Goal: Task Accomplishment & Management: Manage account settings

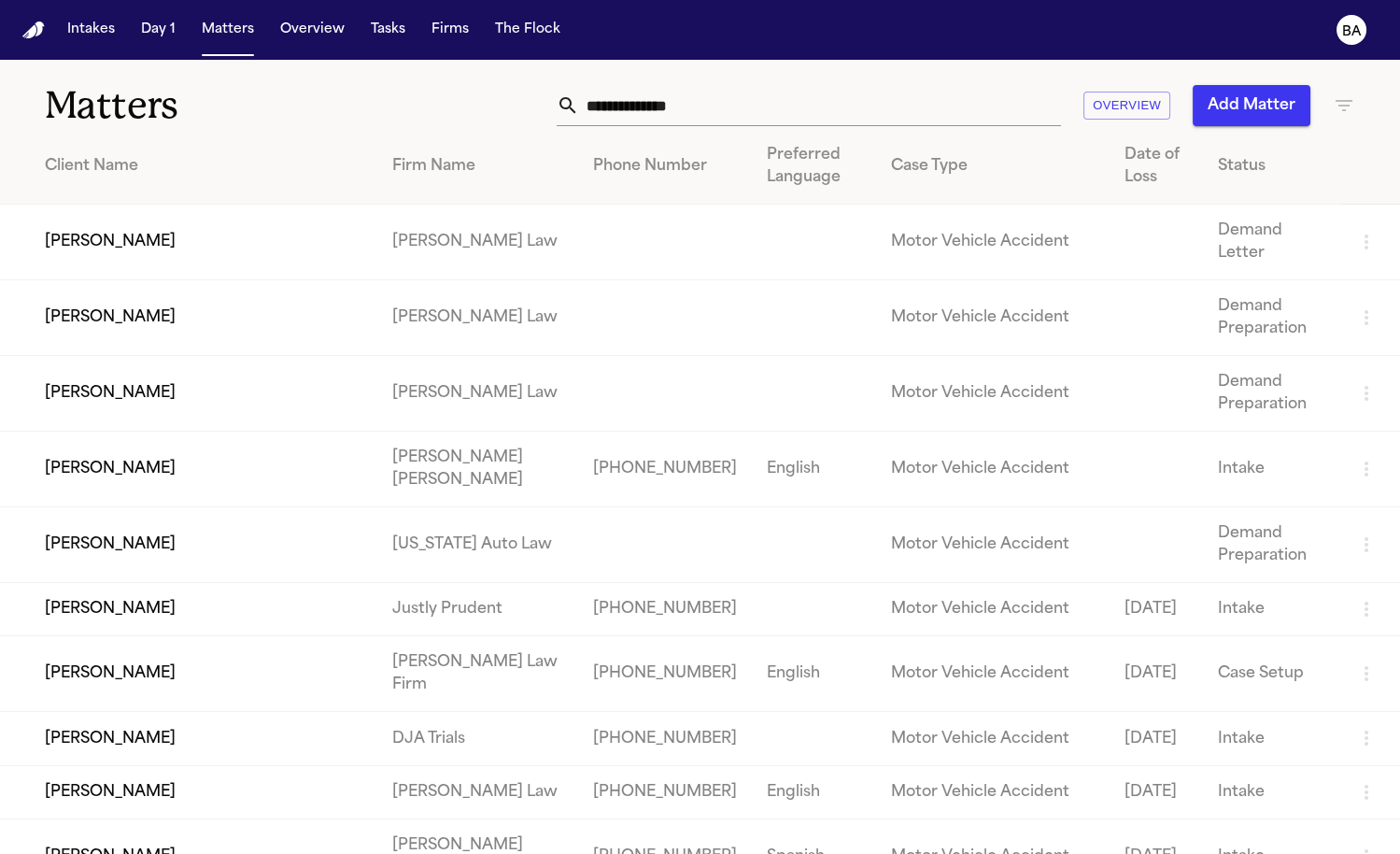
click at [585, 108] on input "text" at bounding box center [820, 106] width 482 height 41
paste input "**********"
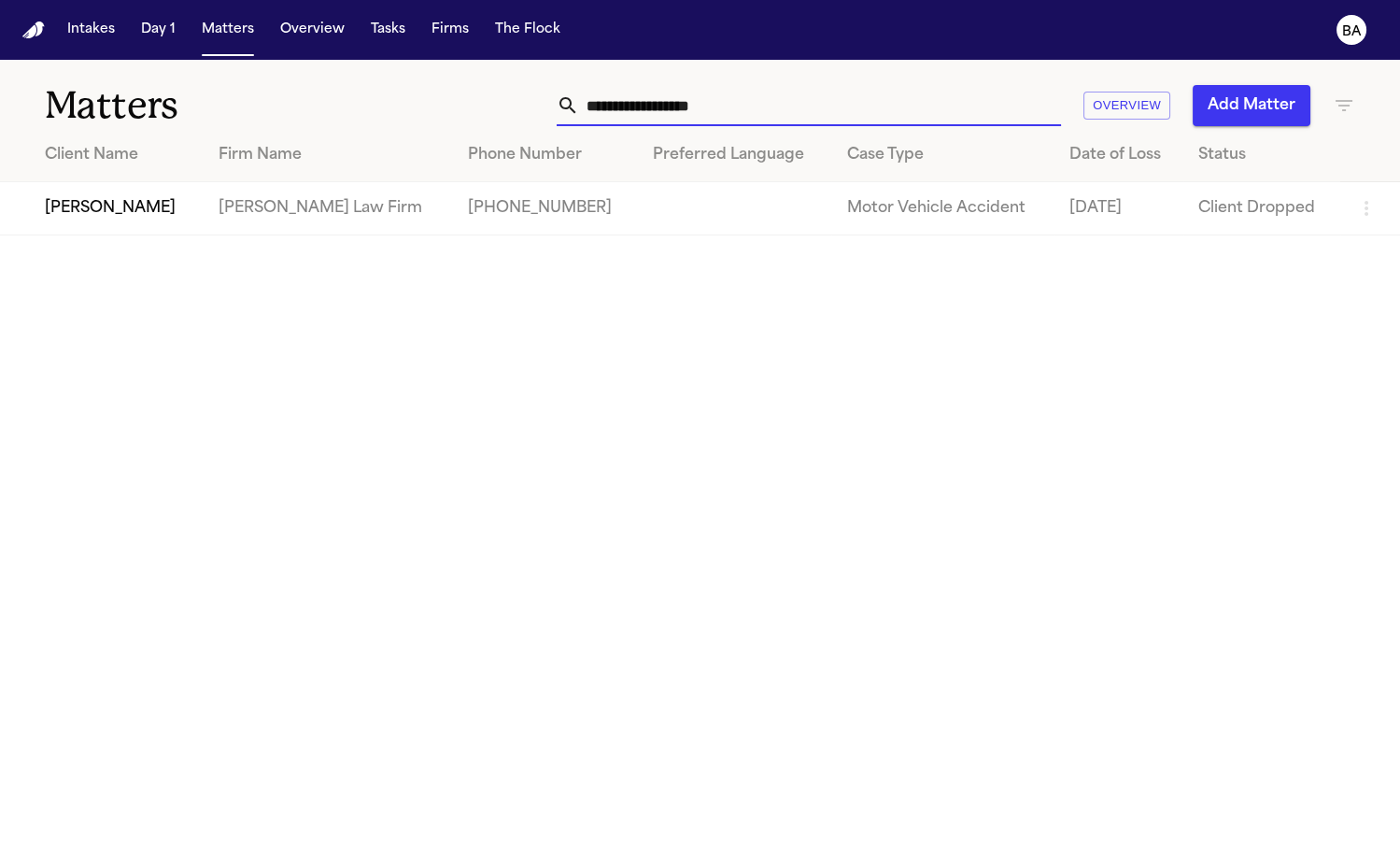
type input "**********"
click at [276, 219] on td "[PERSON_NAME] Law Firm" at bounding box center [328, 208] width 249 height 53
click at [141, 220] on td "[PERSON_NAME]" at bounding box center [101, 208] width 203 height 53
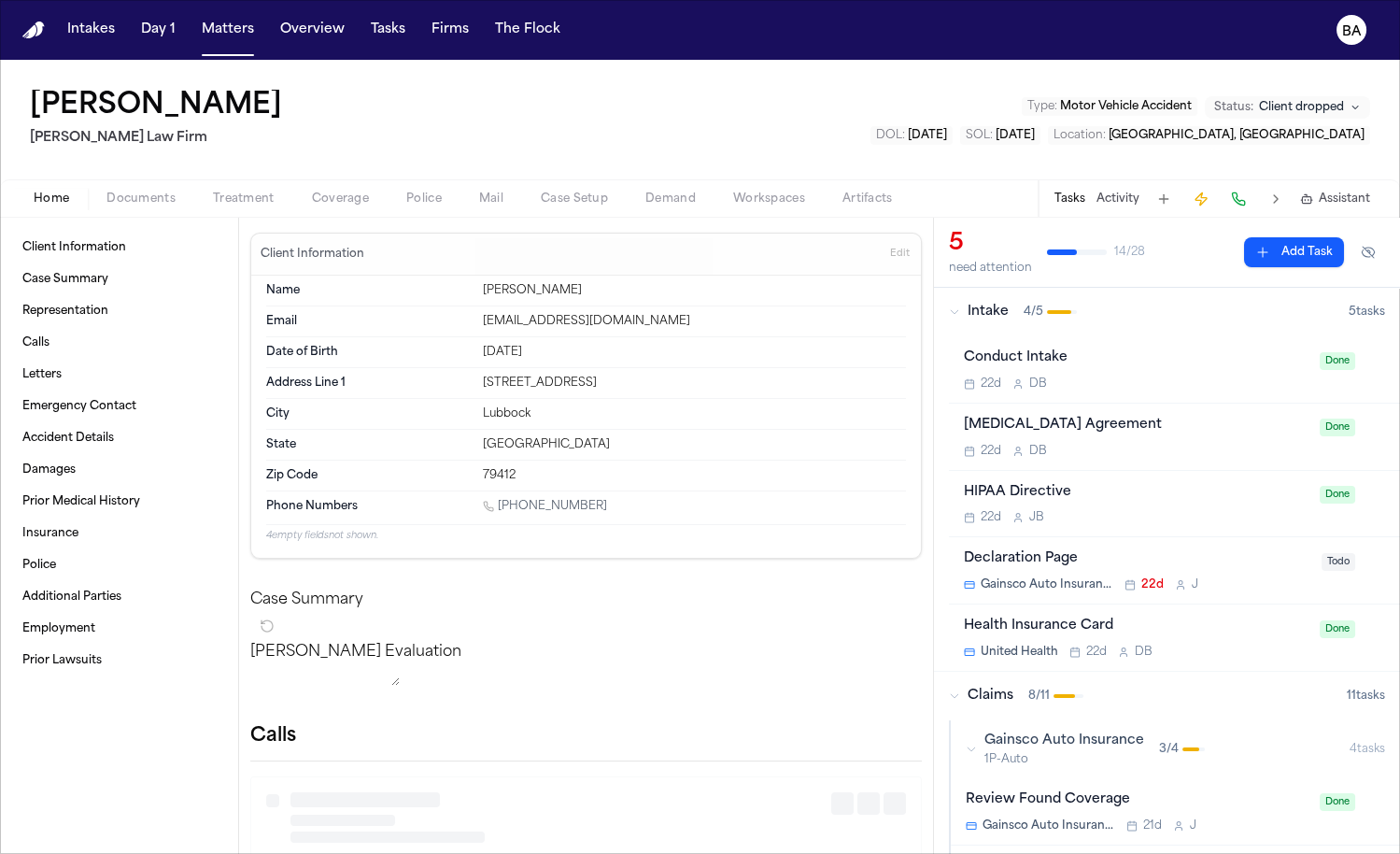
click at [1225, 110] on span "Client dropped" at bounding box center [1301, 108] width 85 height 15
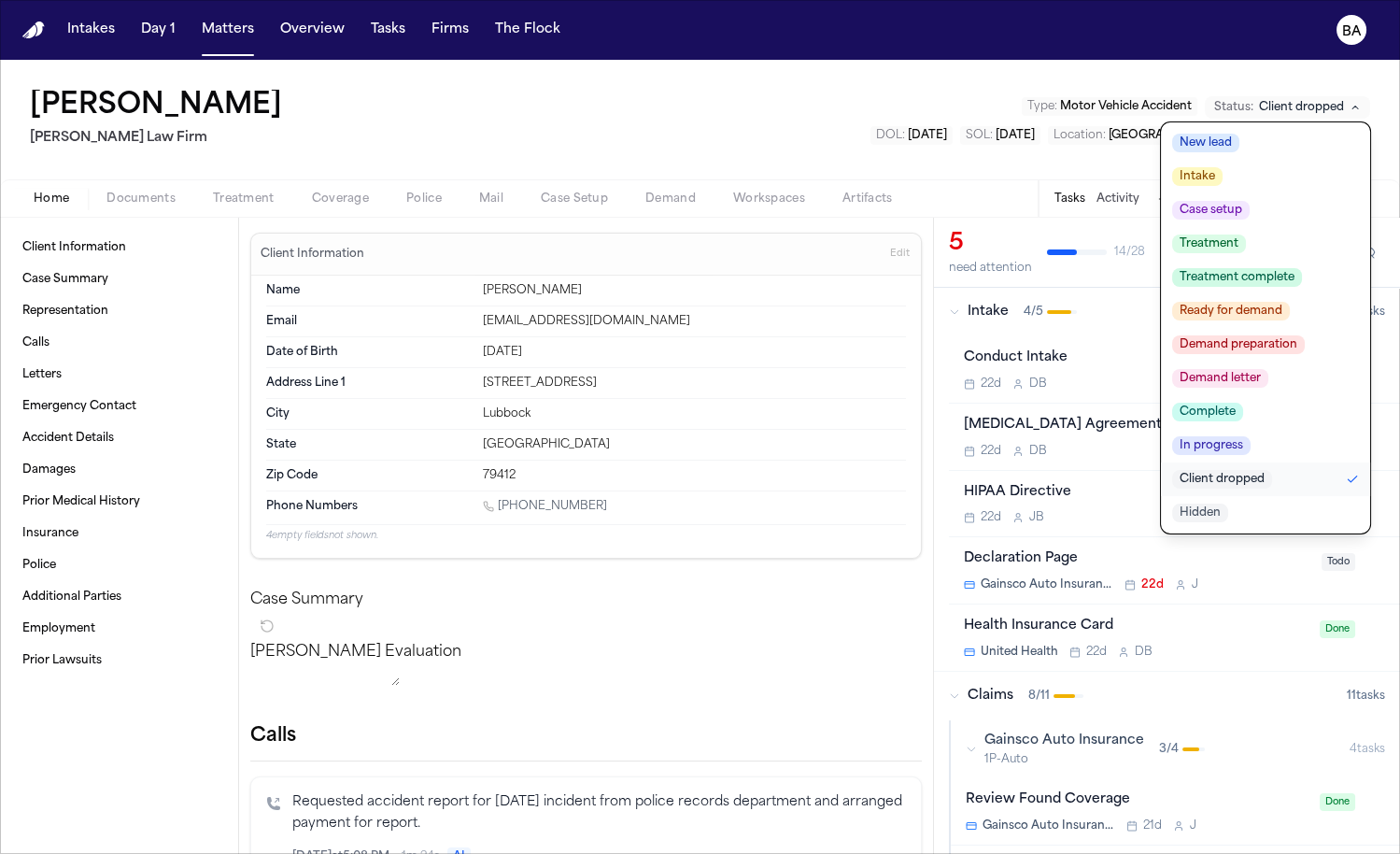
click at [958, 143] on div "[PERSON_NAME] [PERSON_NAME] Law Firm Type : Motor Vehicle Accident Status: Clie…" at bounding box center [700, 120] width 1400 height 120
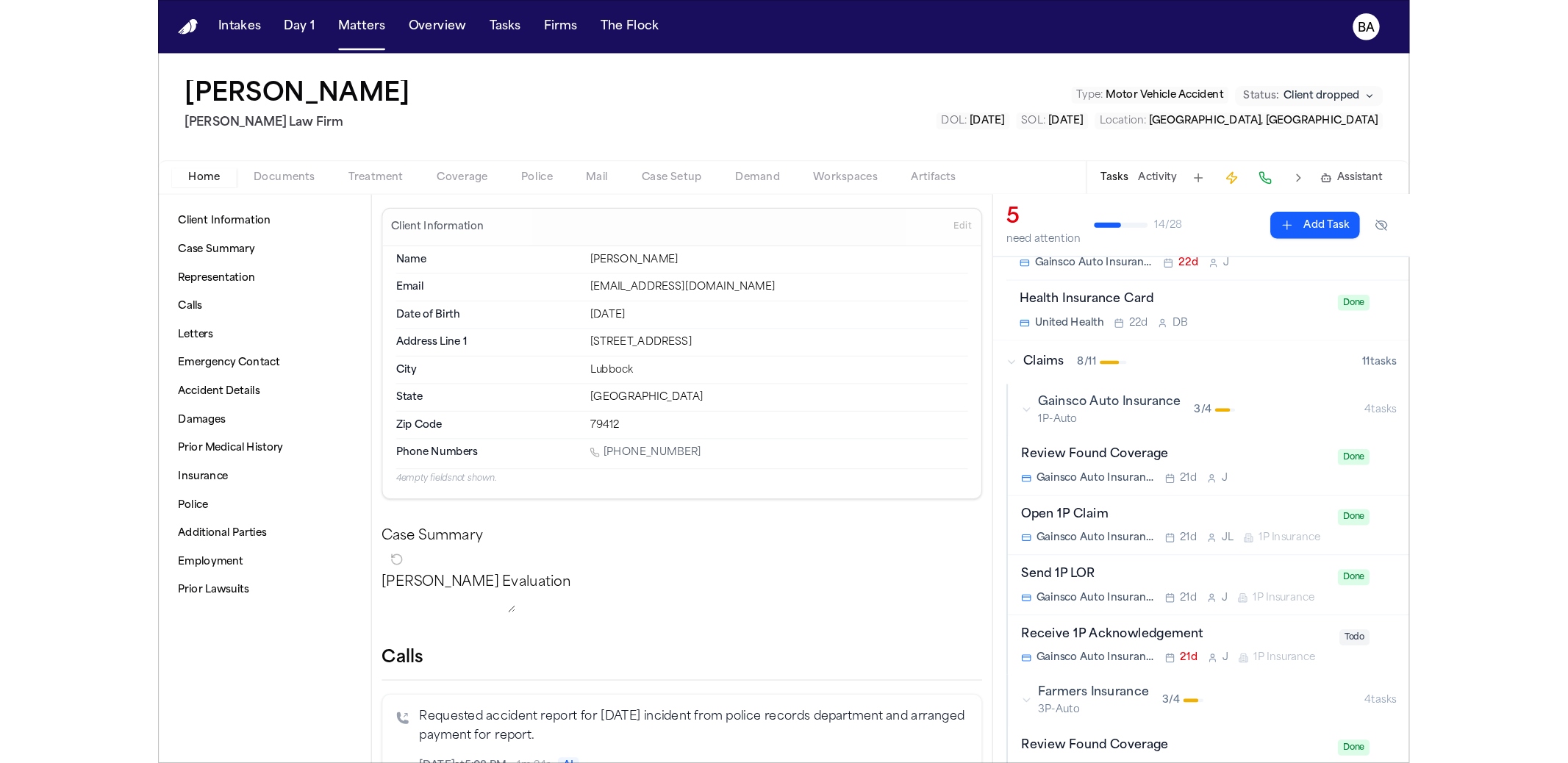
scroll to position [166, 0]
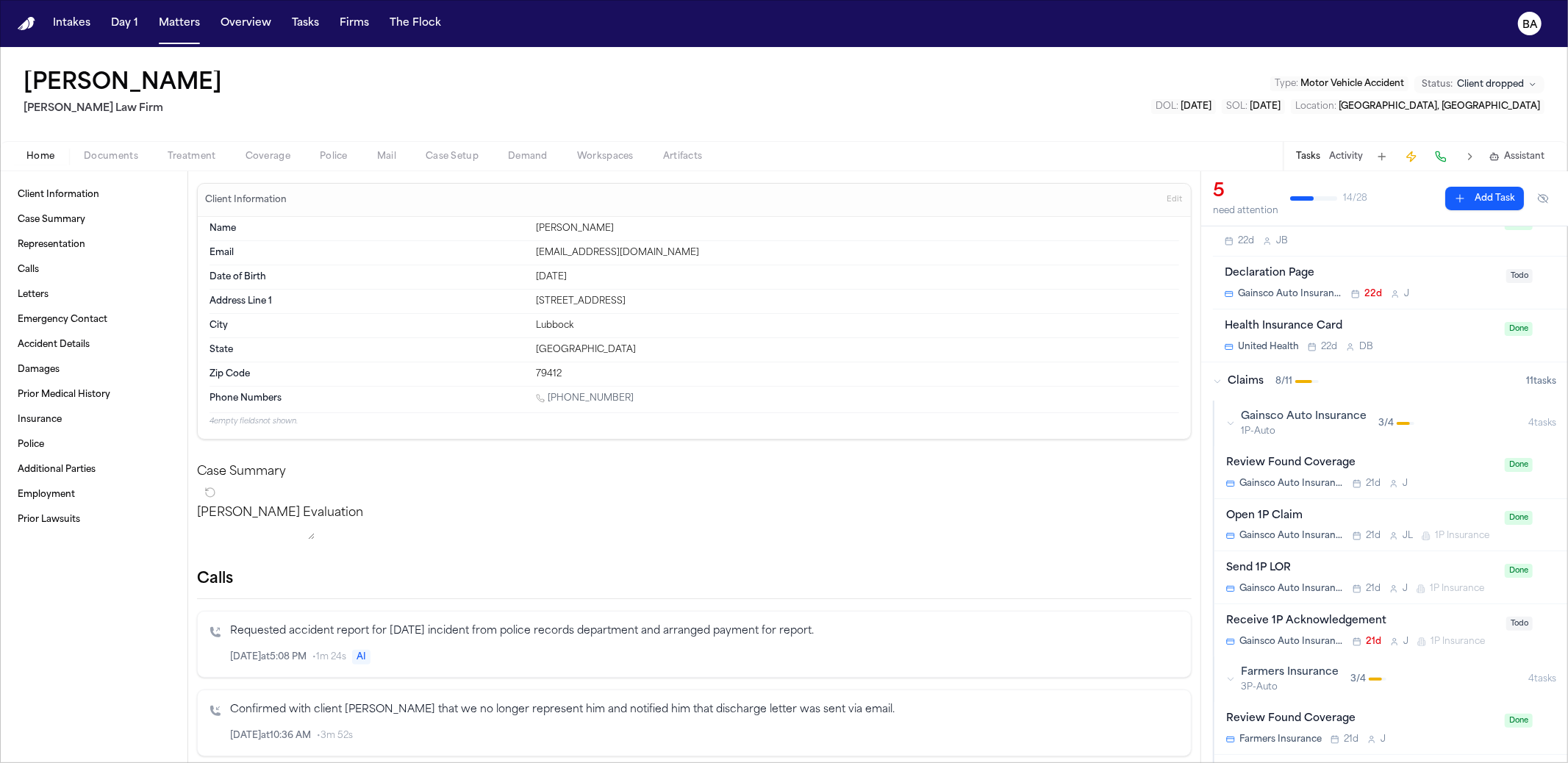
click at [964, 90] on span "Client dropped" at bounding box center [1490, 85] width 67 height 12
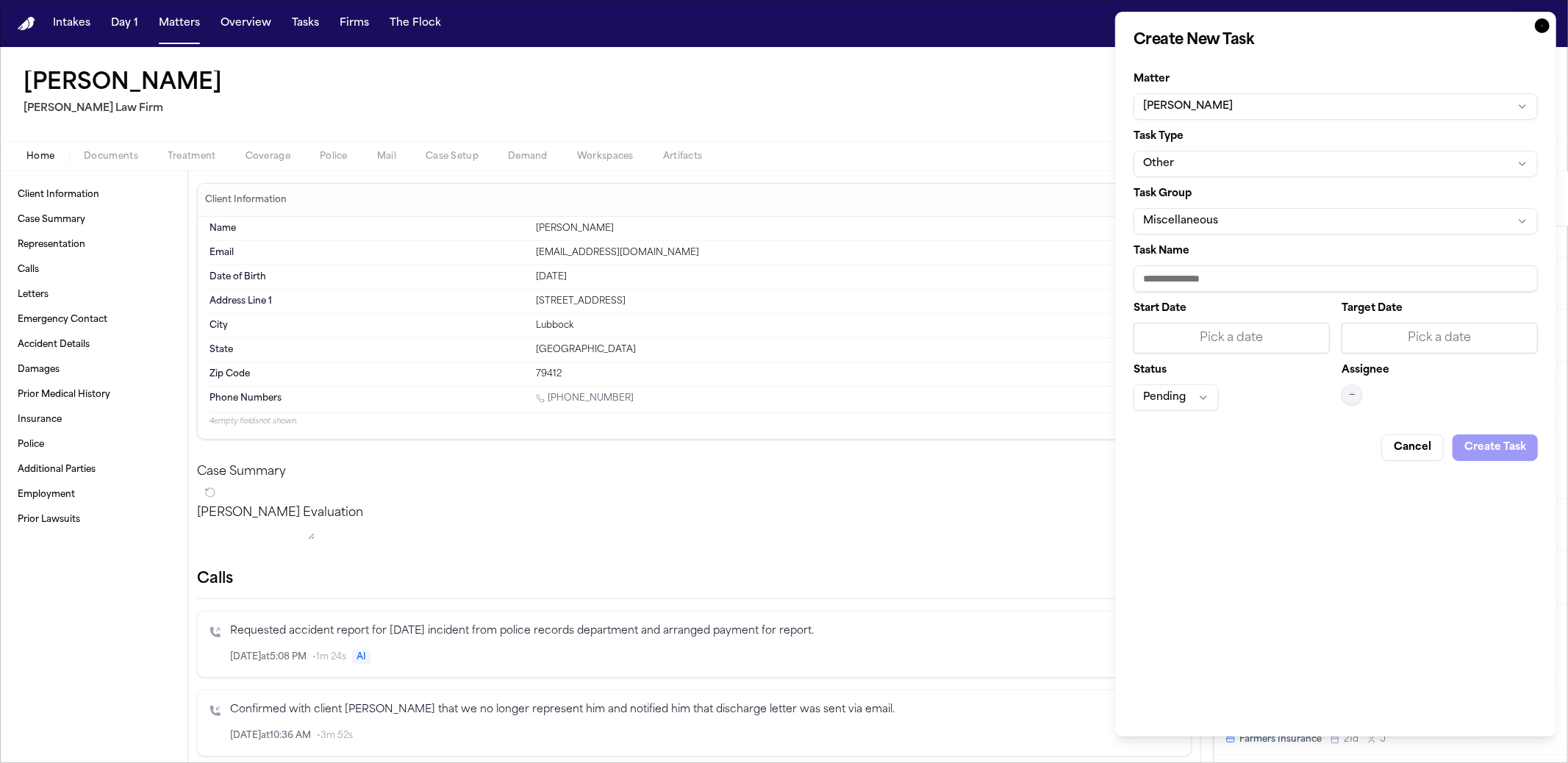
click at [964, 27] on icon "button" at bounding box center [1542, 26] width 15 height 15
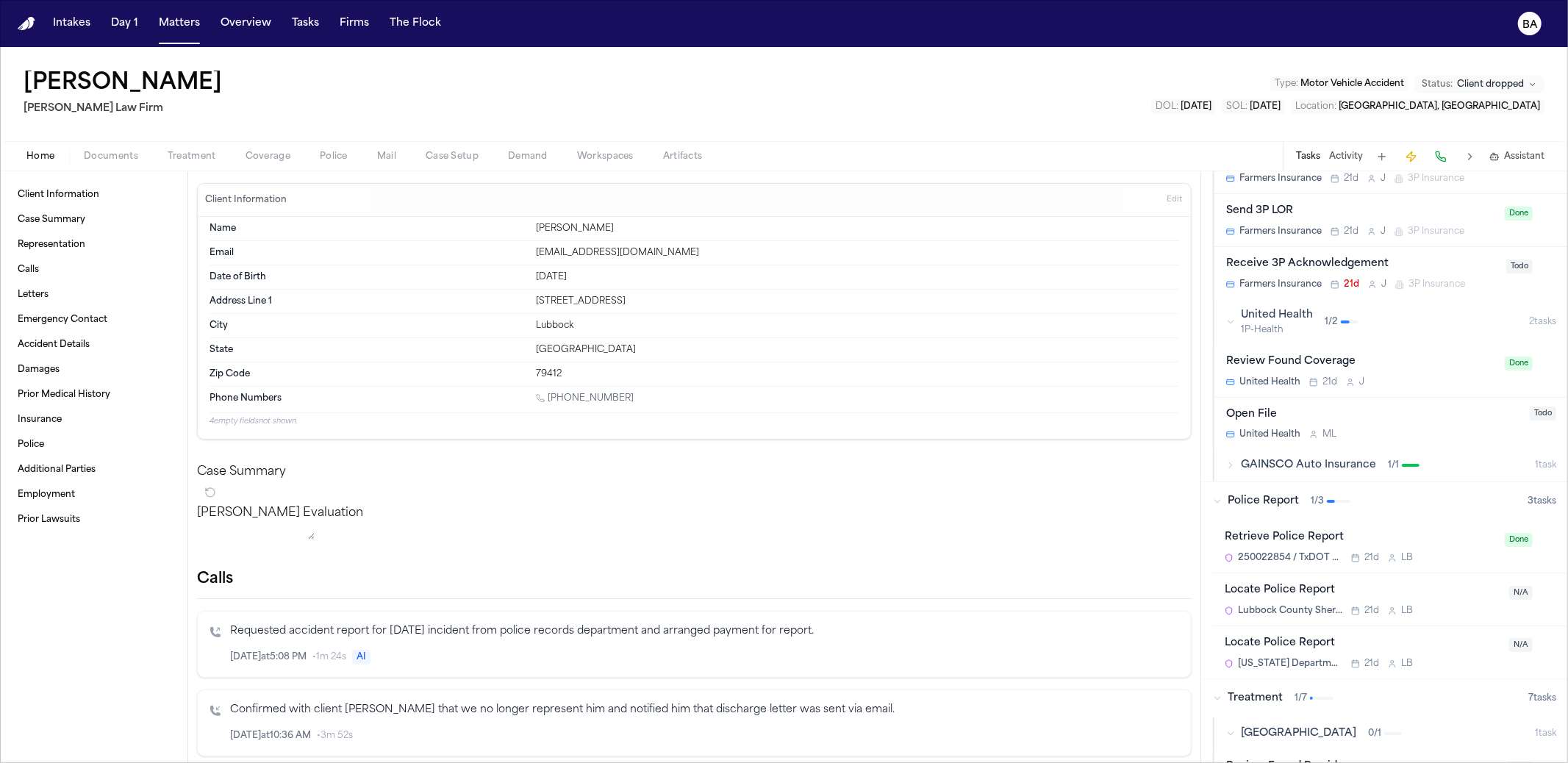
scroll to position [959, 0]
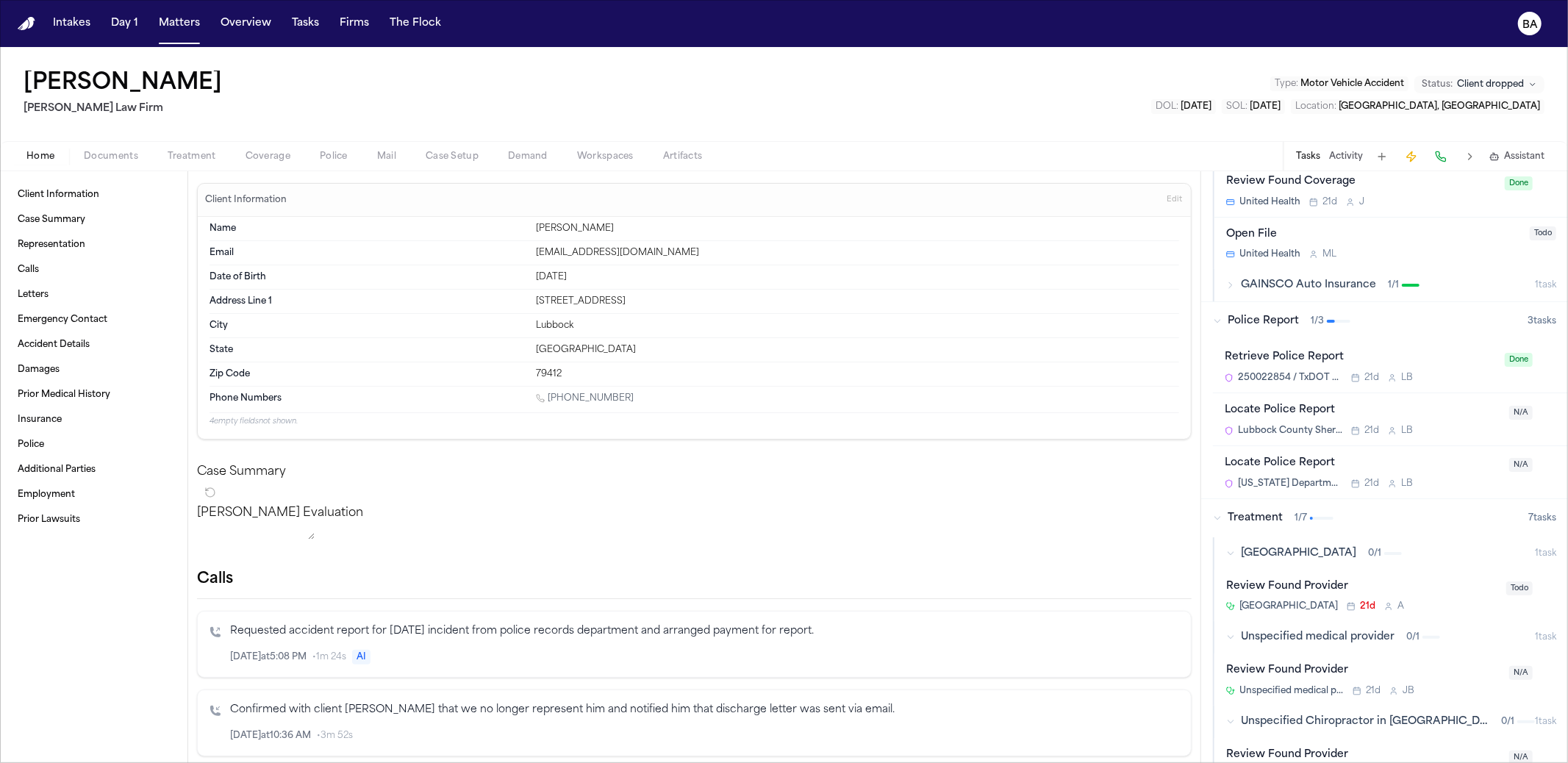
click at [964, 419] on div "Locate Police Report" at bounding box center [1362, 410] width 276 height 17
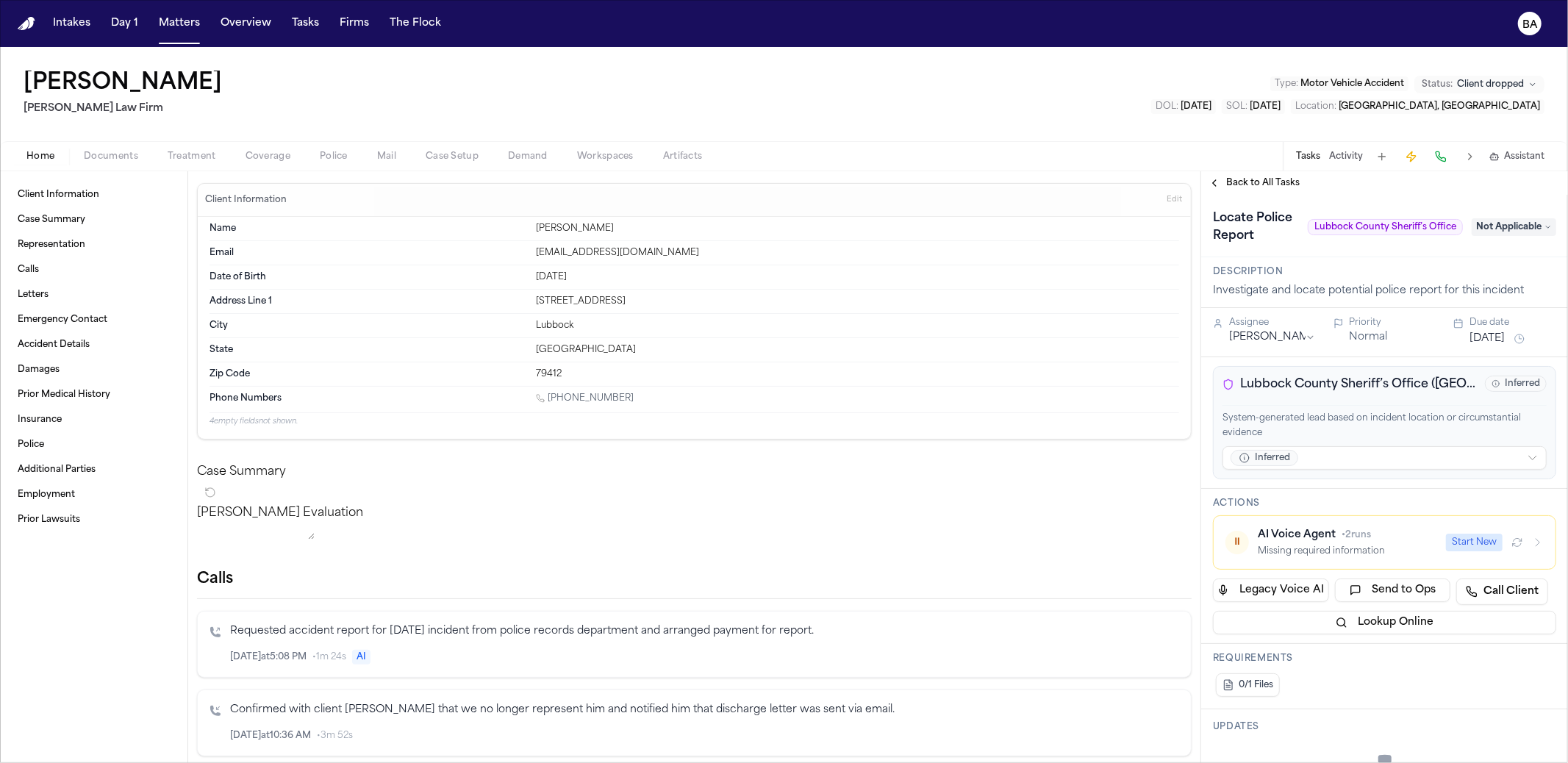
click at [964, 225] on span "Not Applicable" at bounding box center [1513, 227] width 85 height 18
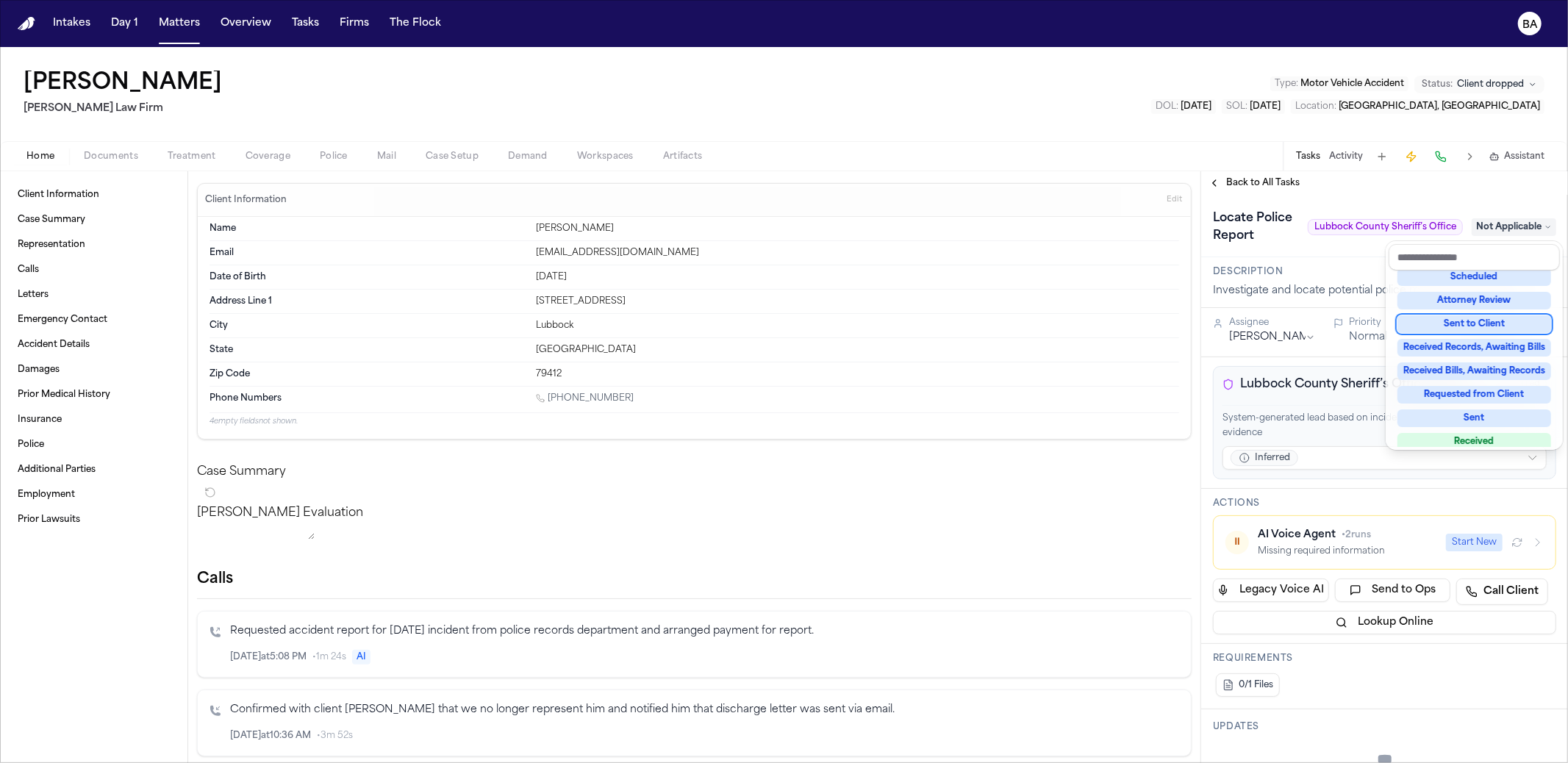
scroll to position [170, 0]
click at [964, 189] on div "**********" at bounding box center [1384, 467] width 367 height 591
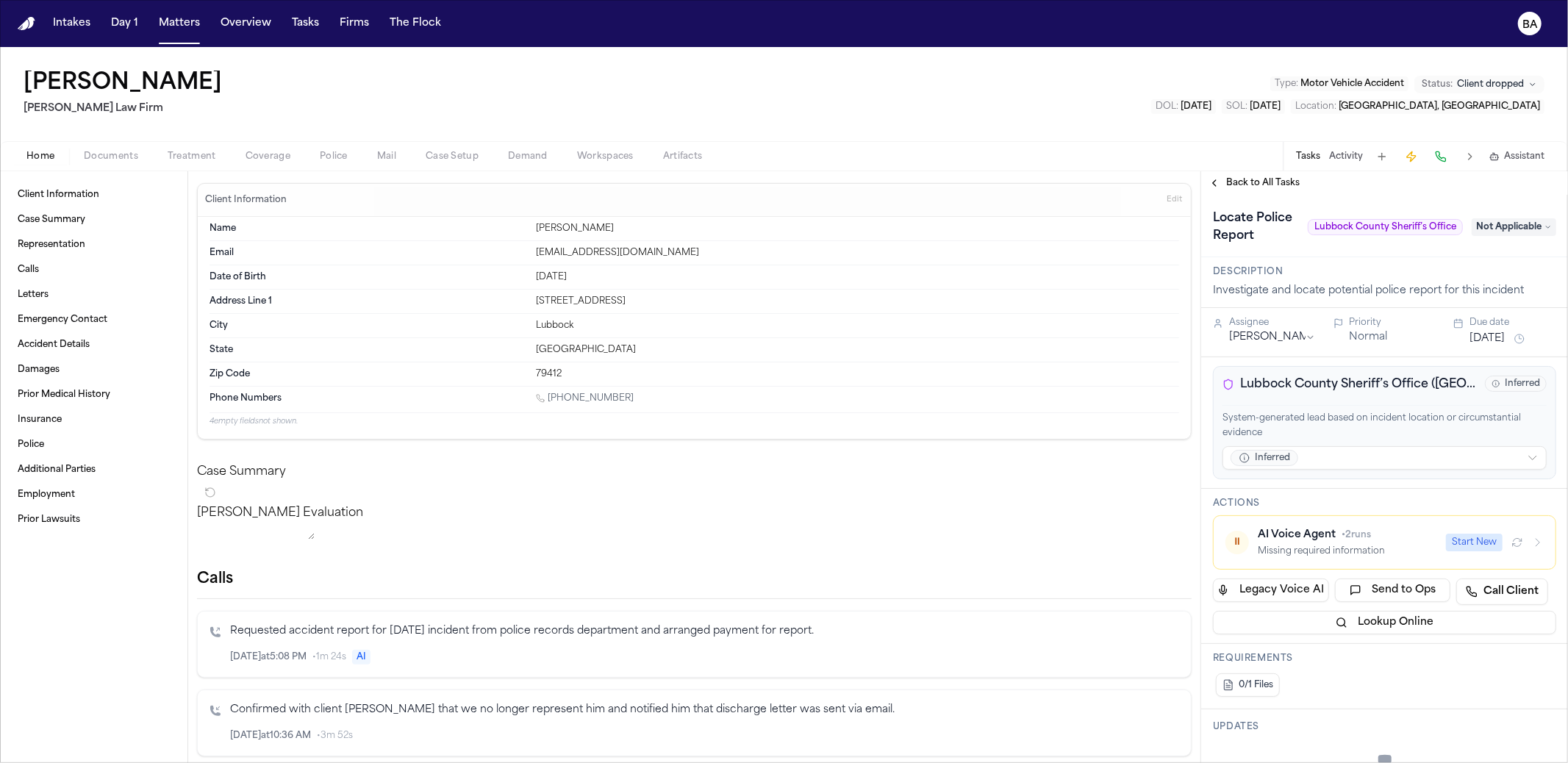
click at [964, 184] on span "Back to All Tasks" at bounding box center [1263, 183] width 74 height 12
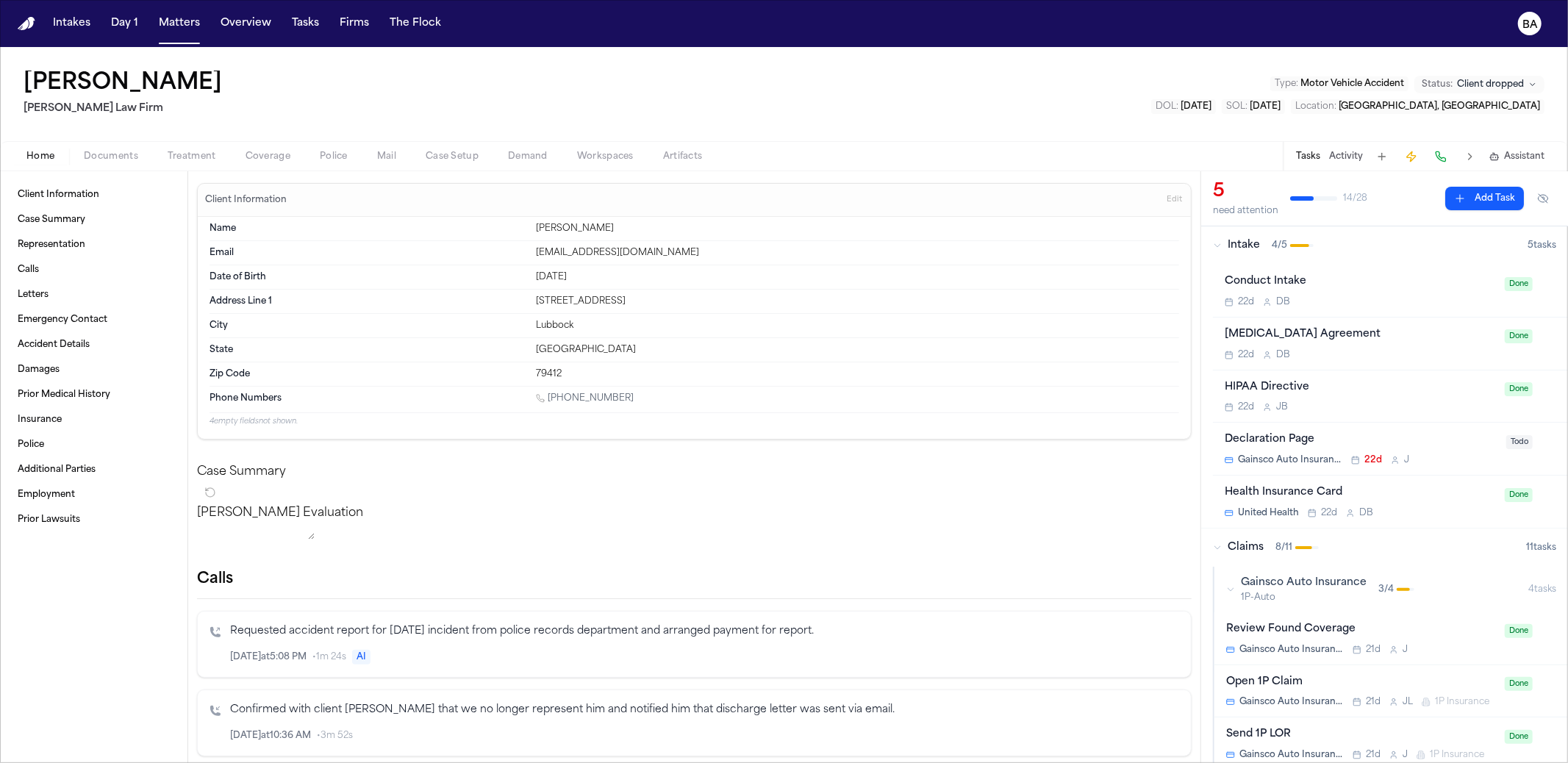
click at [964, 255] on button "Intake 4 / 5 5 task s" at bounding box center [1384, 245] width 367 height 38
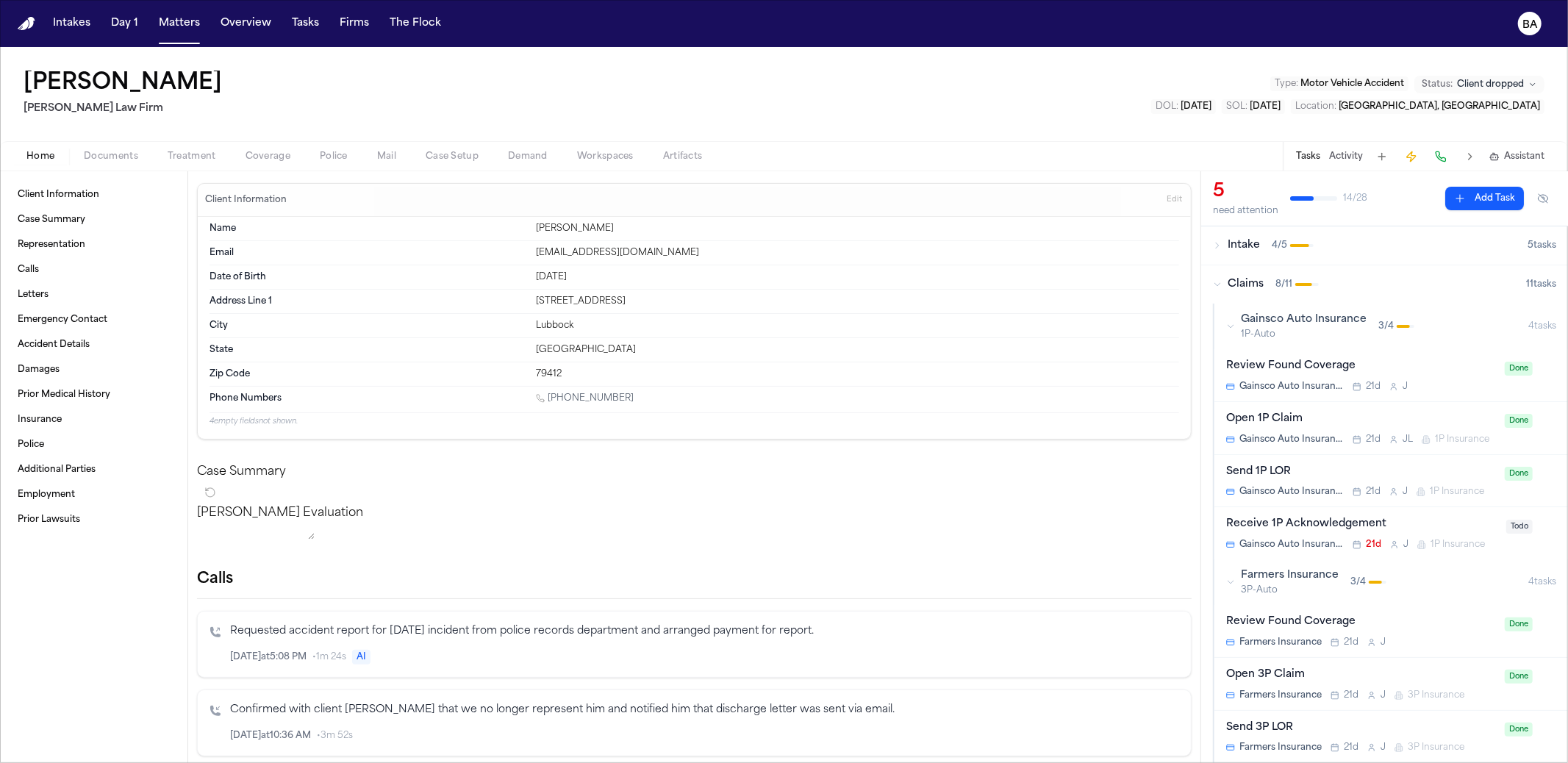
click at [964, 277] on div "Claims 8 / 11" at bounding box center [1369, 285] width 313 height 15
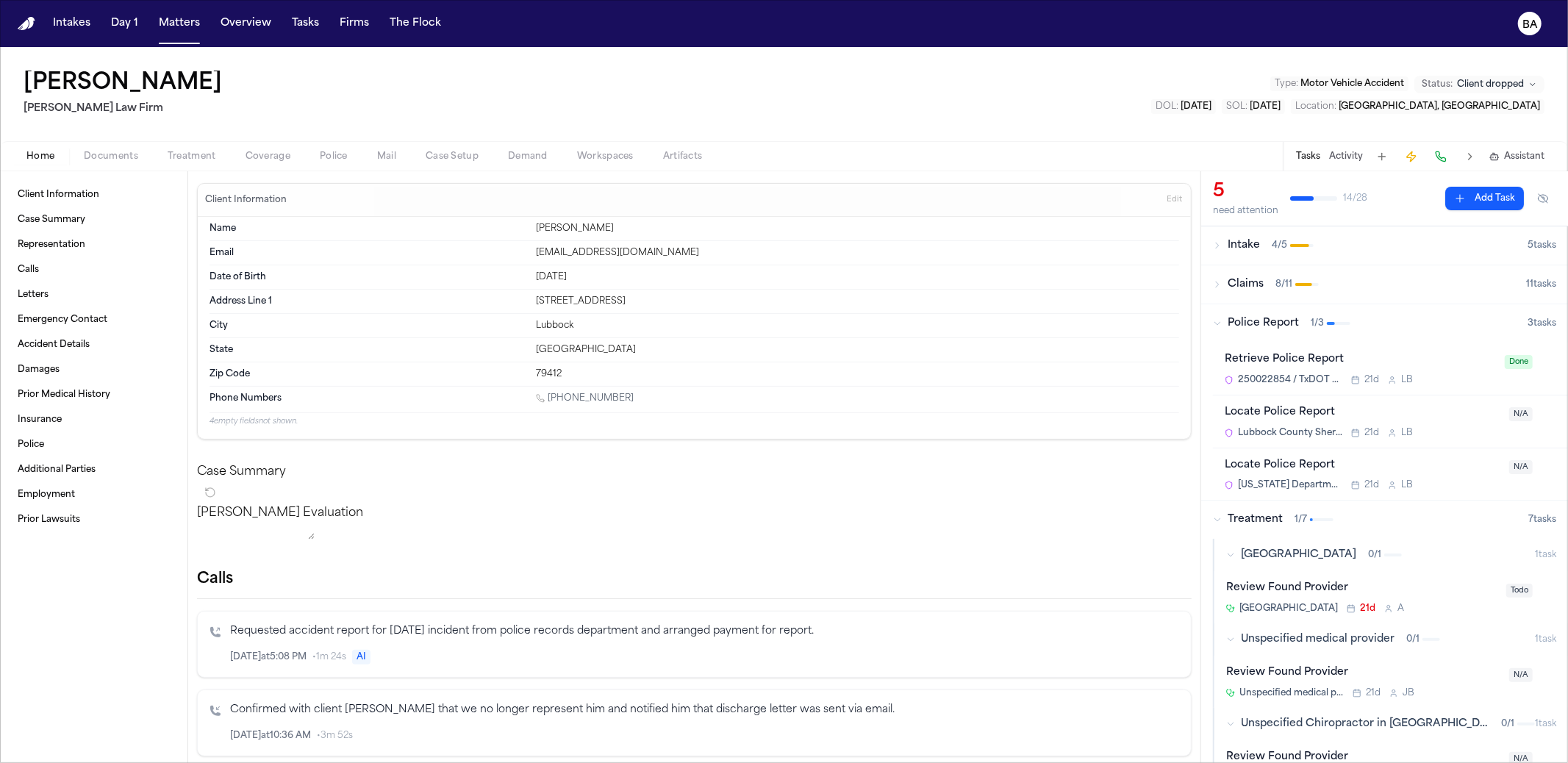
click at [964, 318] on div "Police Report 1 / 3" at bounding box center [1370, 324] width 315 height 15
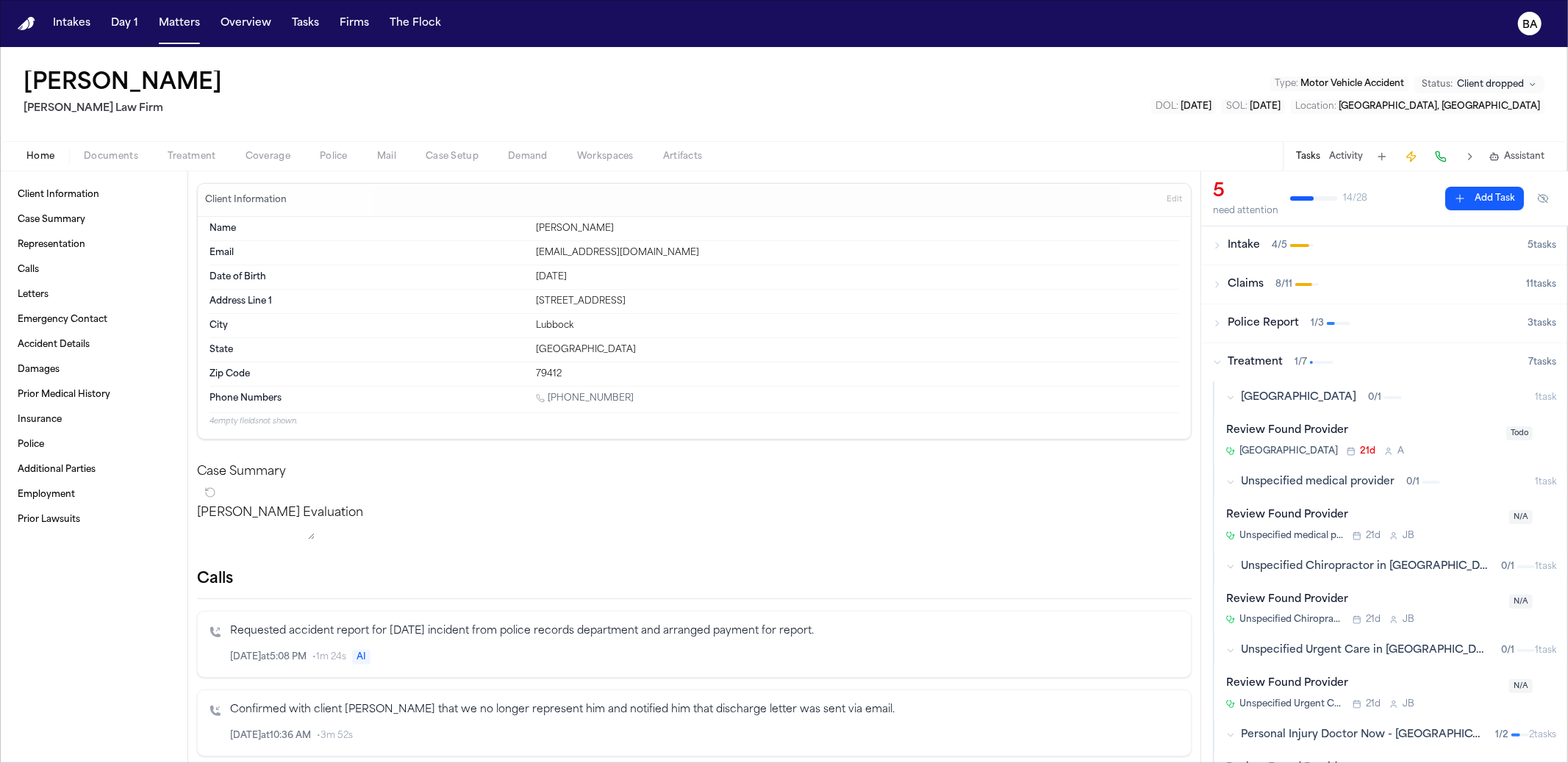
click at [964, 365] on div "Treatment 1 / 7" at bounding box center [1370, 362] width 316 height 15
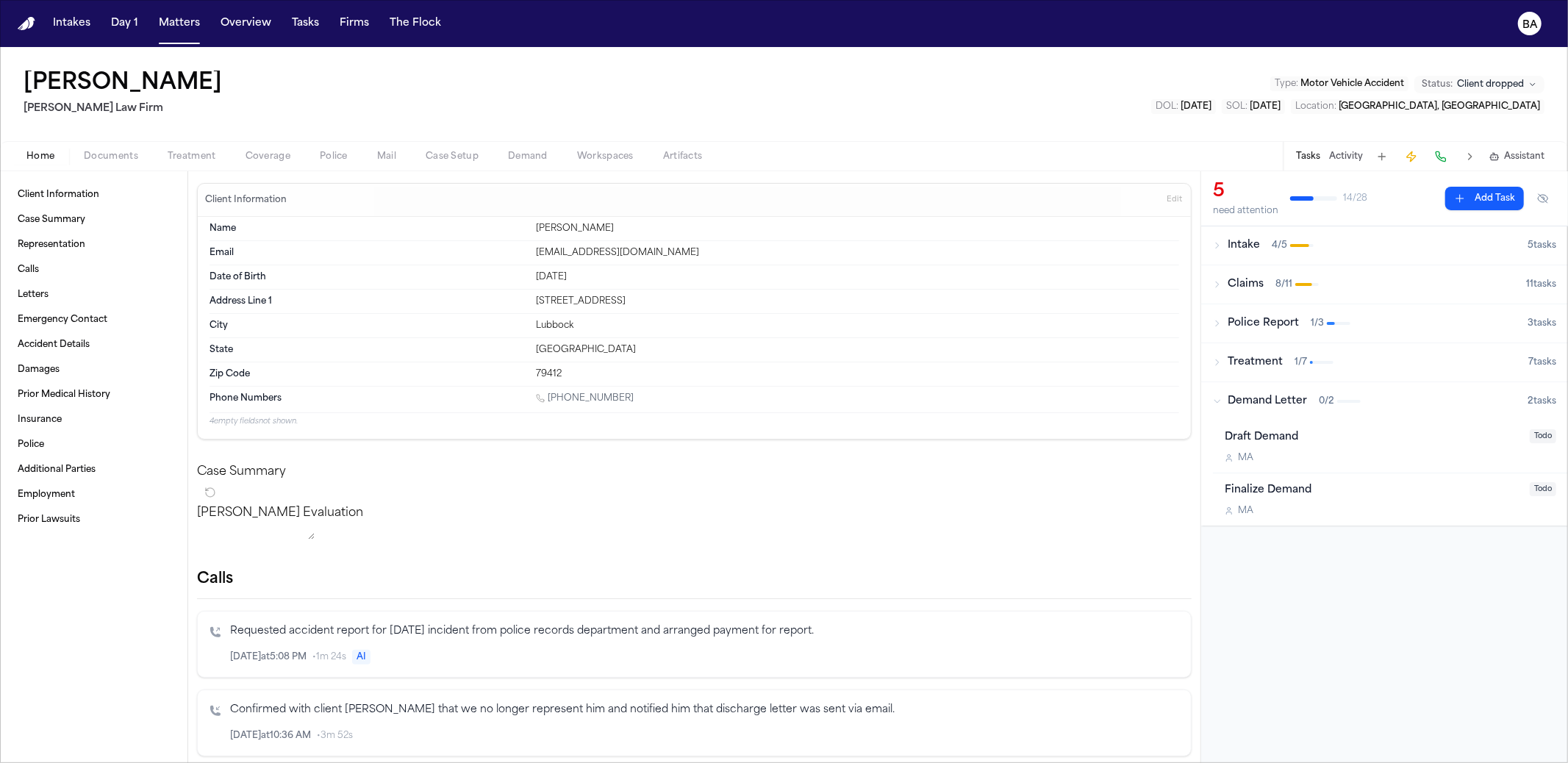
click at [964, 405] on div "Demand Letter 0 / 2" at bounding box center [1370, 401] width 315 height 15
click at [964, 392] on button "Demand Letter 0 / 2 2 task s" at bounding box center [1384, 401] width 367 height 38
click at [964, 358] on icon "button" at bounding box center [1217, 362] width 9 height 9
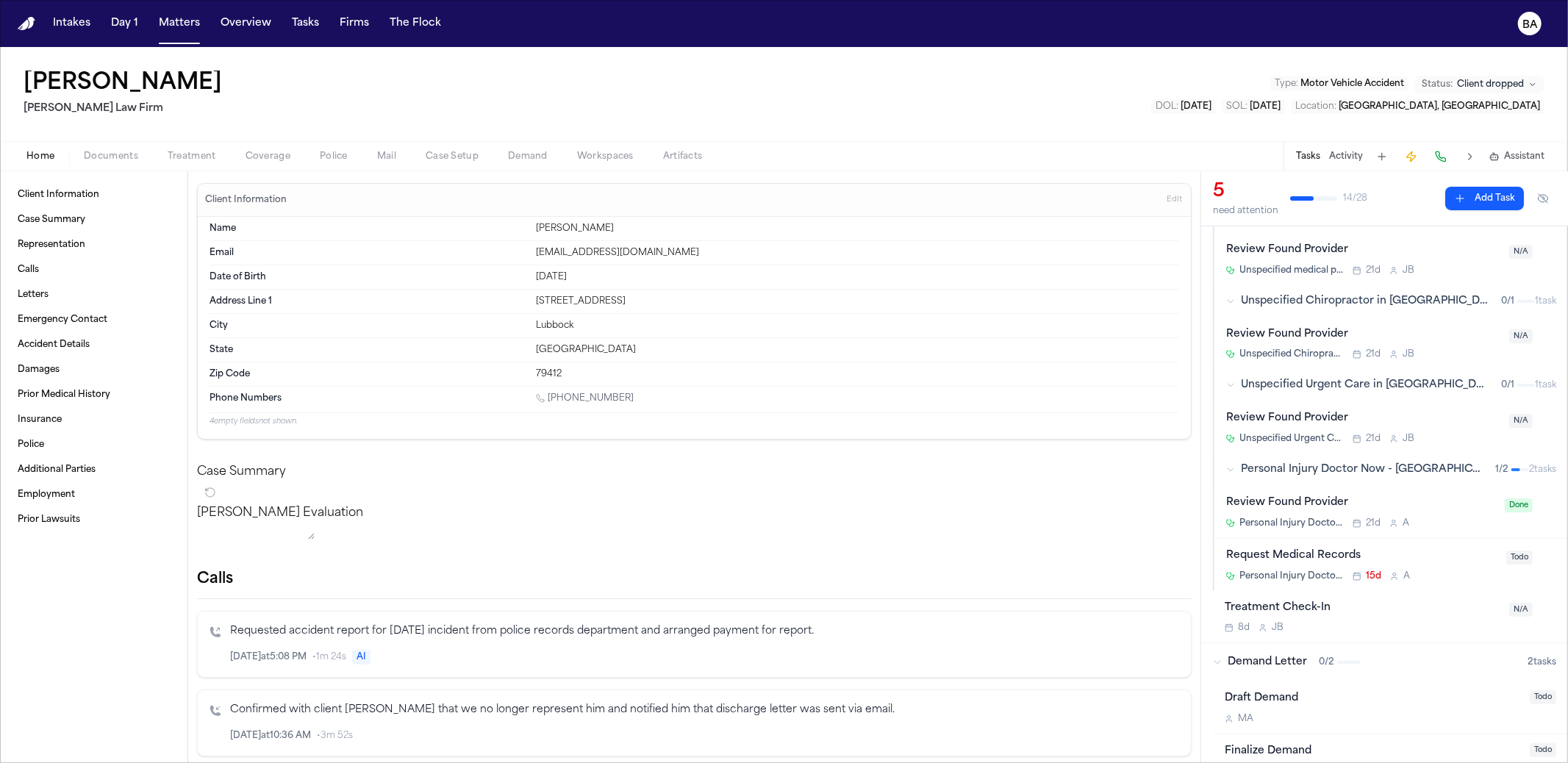
scroll to position [285, 0]
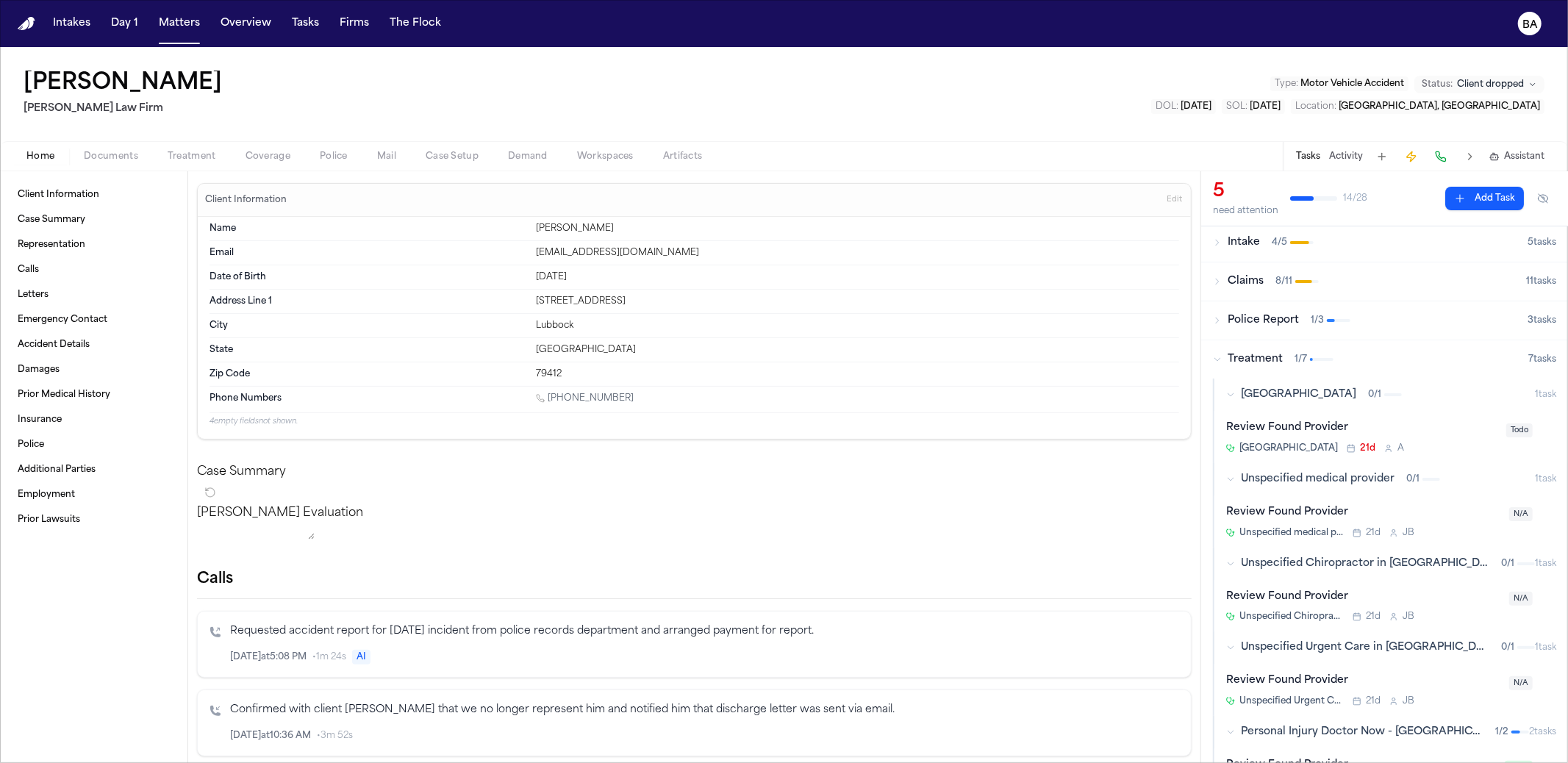
click at [964, 318] on span "Police Report" at bounding box center [1263, 321] width 72 height 15
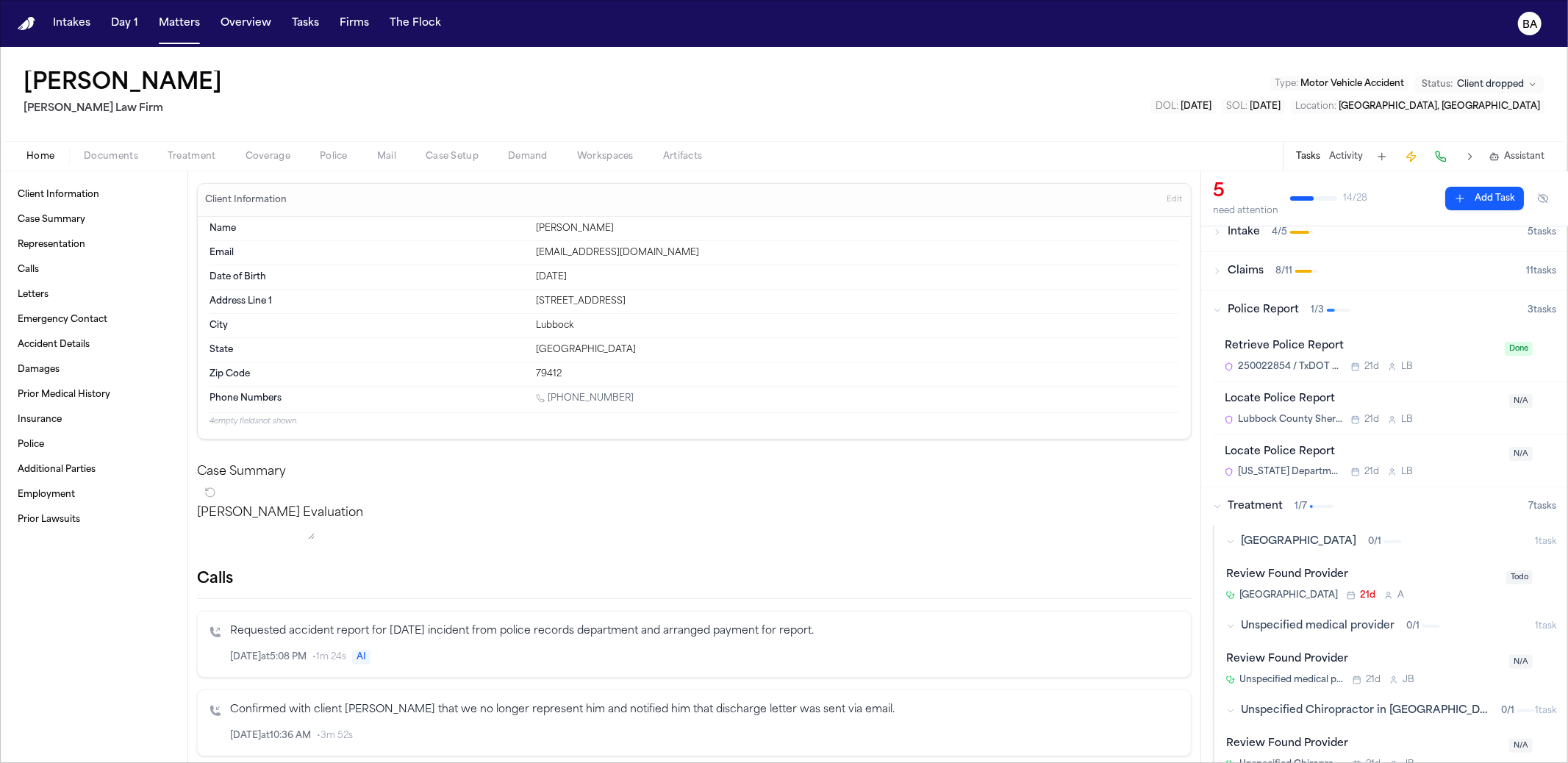
scroll to position [0, 0]
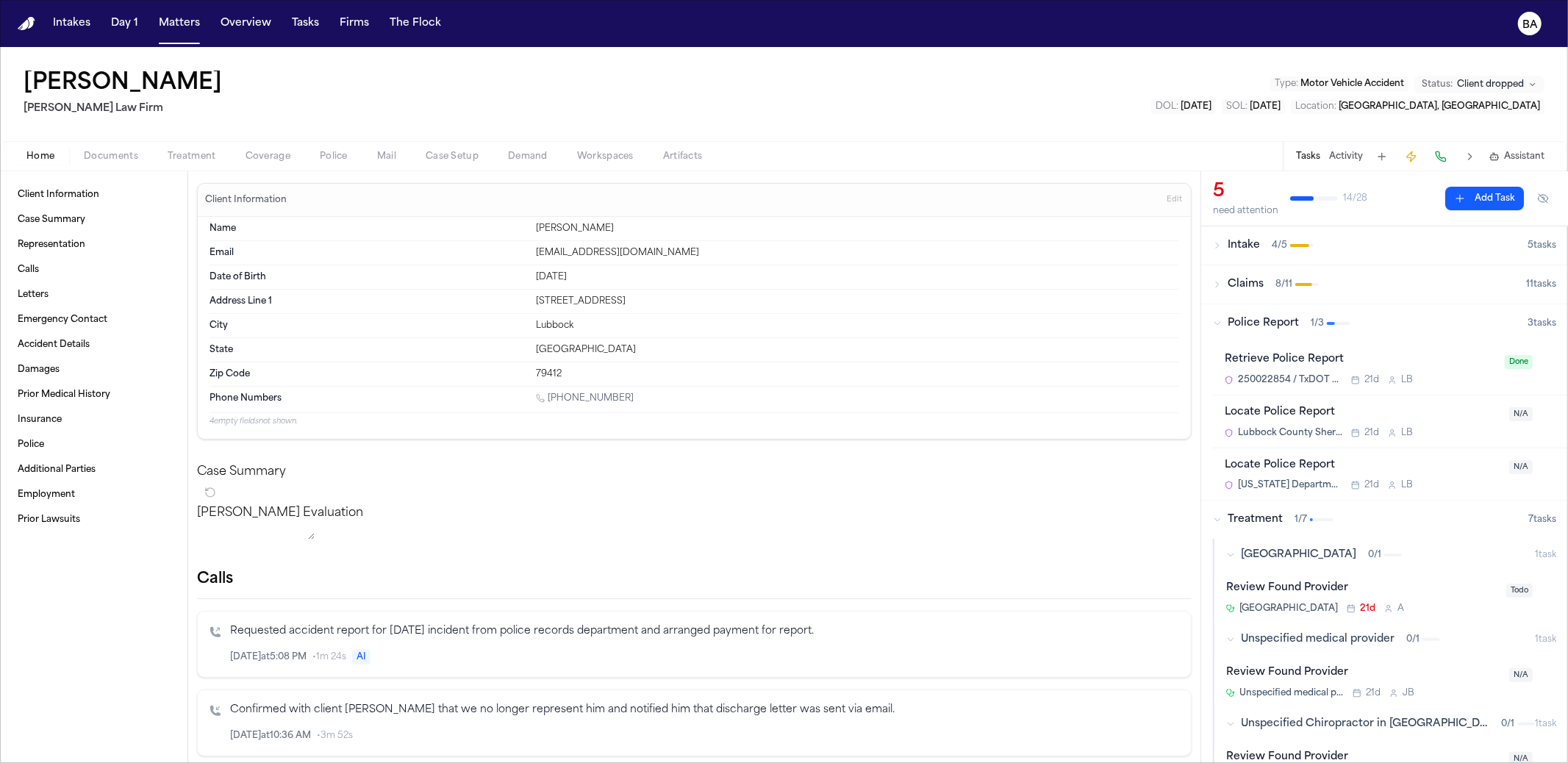
click at [964, 288] on div "Claims 8 / 11" at bounding box center [1369, 285] width 313 height 15
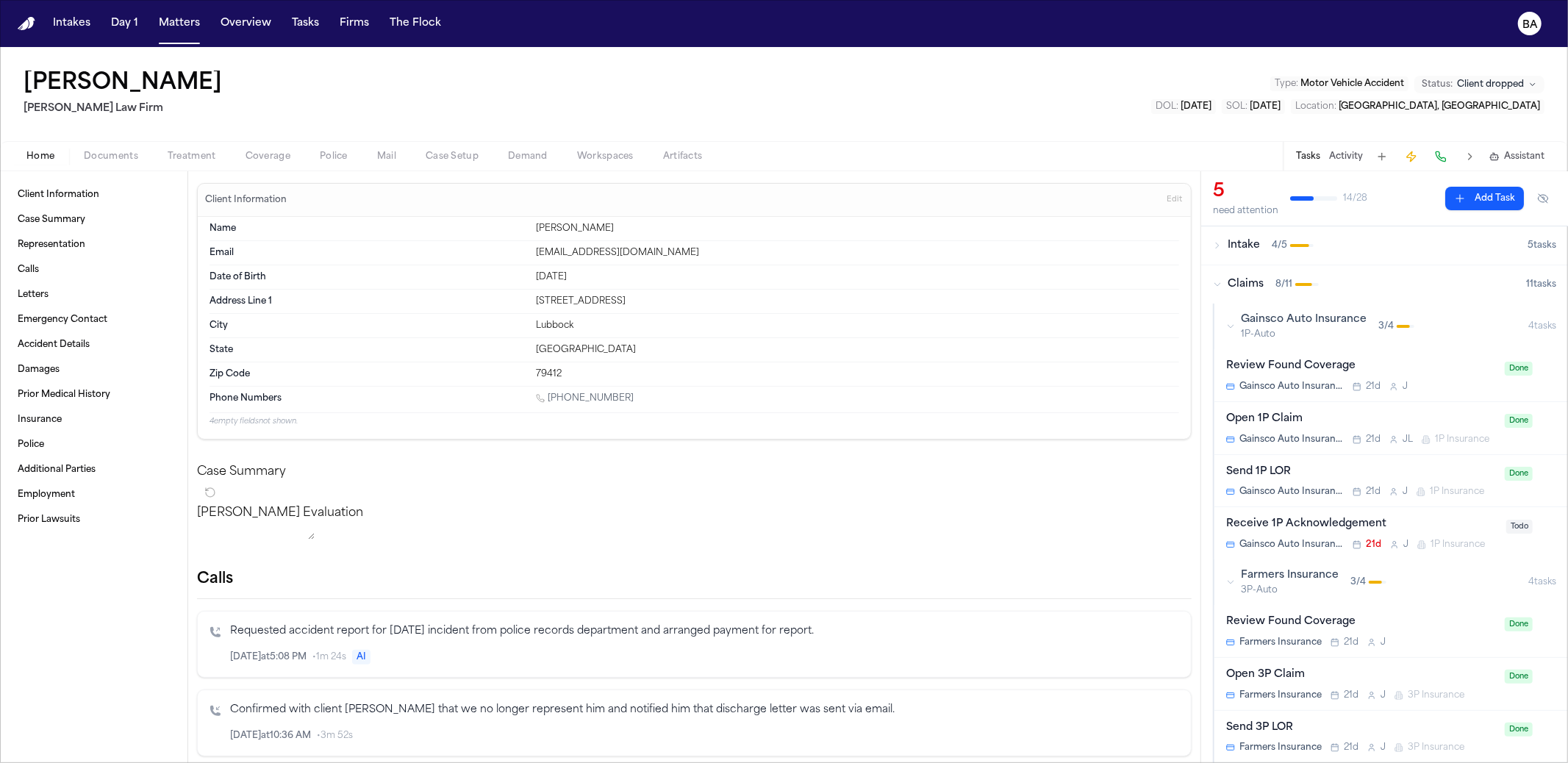
click at [964, 245] on div "Intake 4 / 5" at bounding box center [1370, 245] width 315 height 15
